Goal: Check status

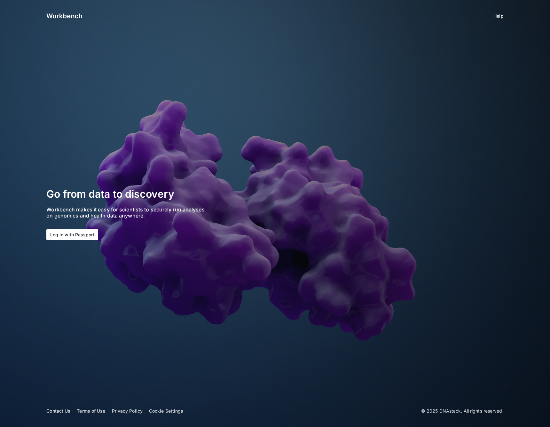
click at [87, 231] on button "Log in with Passport" at bounding box center [72, 234] width 52 height 11
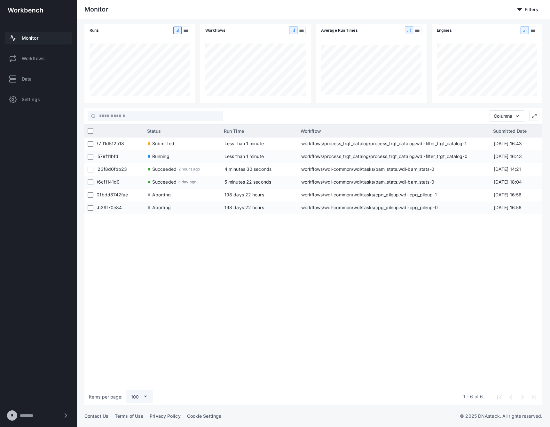
drag, startPoint x: 426, startPoint y: 128, endPoint x: 542, endPoint y: 132, distance: 115.8
click at [542, 132] on libds-dashboard-body "Runs Workflows Average Run Times Engines Columns Press ENTER to sort Run ID Sta…" at bounding box center [313, 214] width 473 height 381
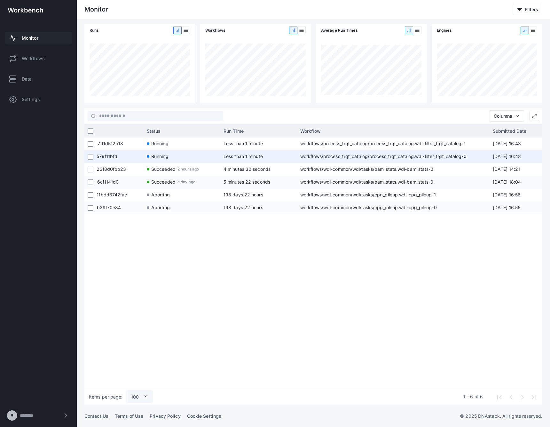
click at [190, 157] on app-run-status-indicator "Running" at bounding box center [182, 156] width 70 height 12
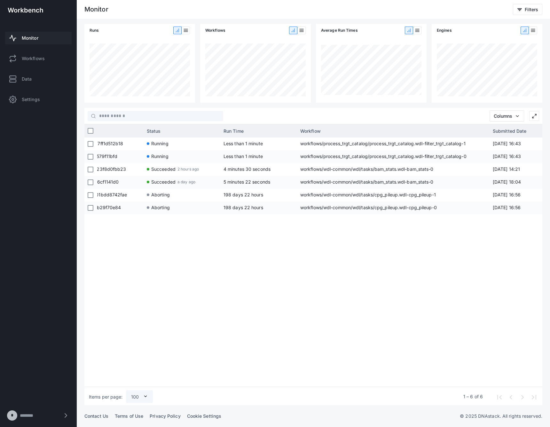
drag, startPoint x: 399, startPoint y: 250, endPoint x: 421, endPoint y: 218, distance: 38.7
click at [399, 250] on div "947a279a-058e-4856-bc38-87ff1d512b18 Running Less than 1 minute workflows/proce…" at bounding box center [319, 260] width 445 height 247
click at [416, 285] on div "947a279a-058e-4856-bc38-87ff1d512b18 Running Less than 1 minute workflows/proce…" at bounding box center [319, 260] width 445 height 247
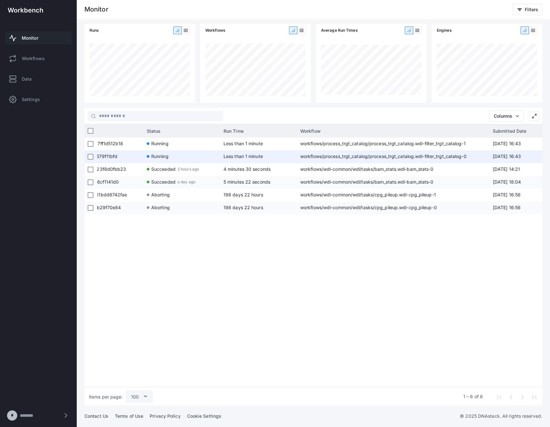
click at [105, 158] on span "a82ff111-f629-450b-9f18-686579f11bfd" at bounding box center [86, 156] width 109 height 13
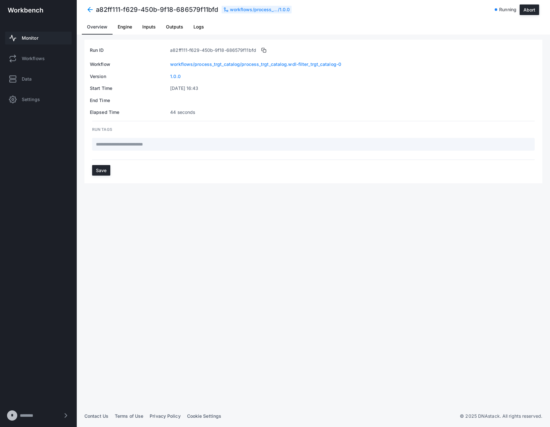
click at [203, 20] on span "Logs" at bounding box center [198, 26] width 11 height 15
